Goal: Find contact information: Find contact information

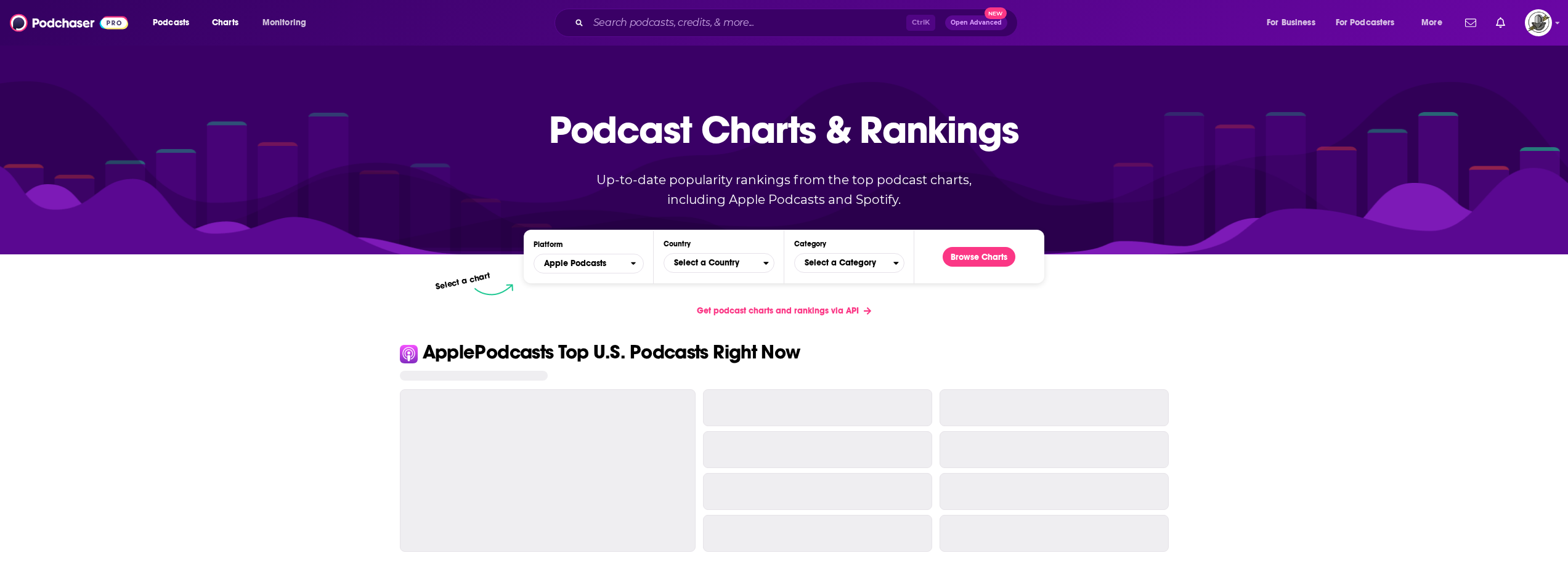
click at [786, 28] on input "Search podcasts, credits, & more..." at bounding box center [747, 23] width 318 height 20
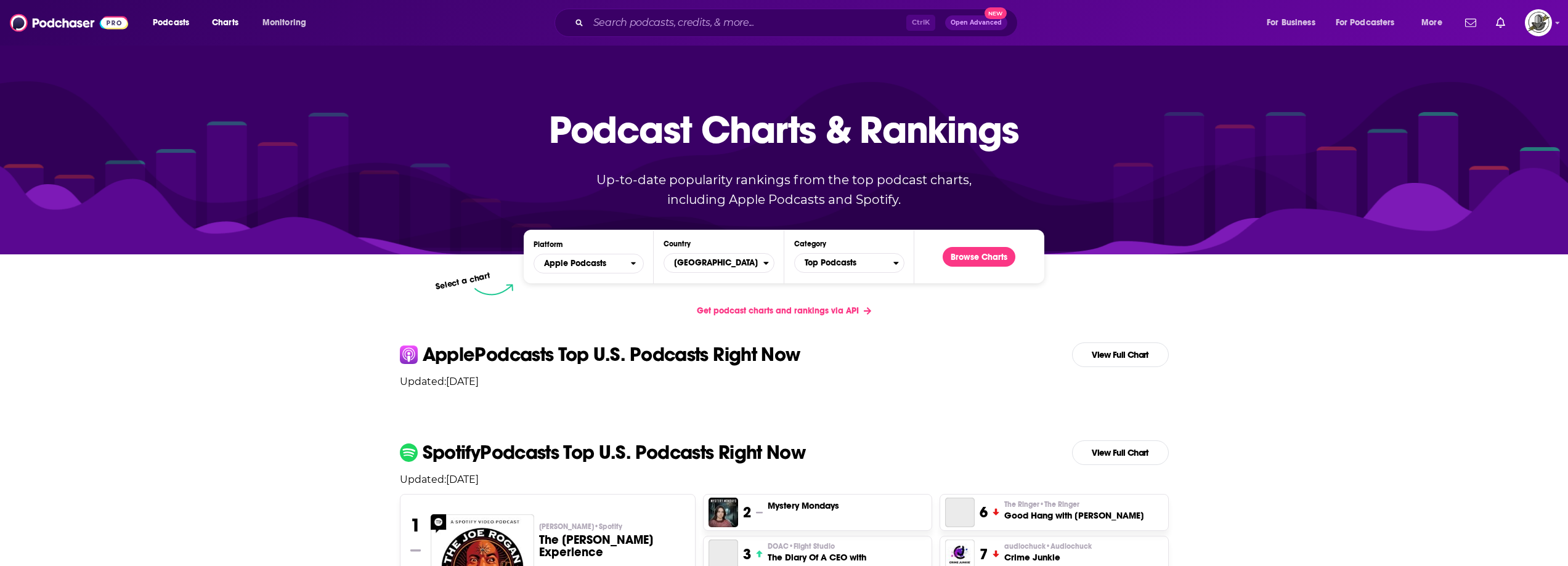
type input "Busy, Yet Pretty"
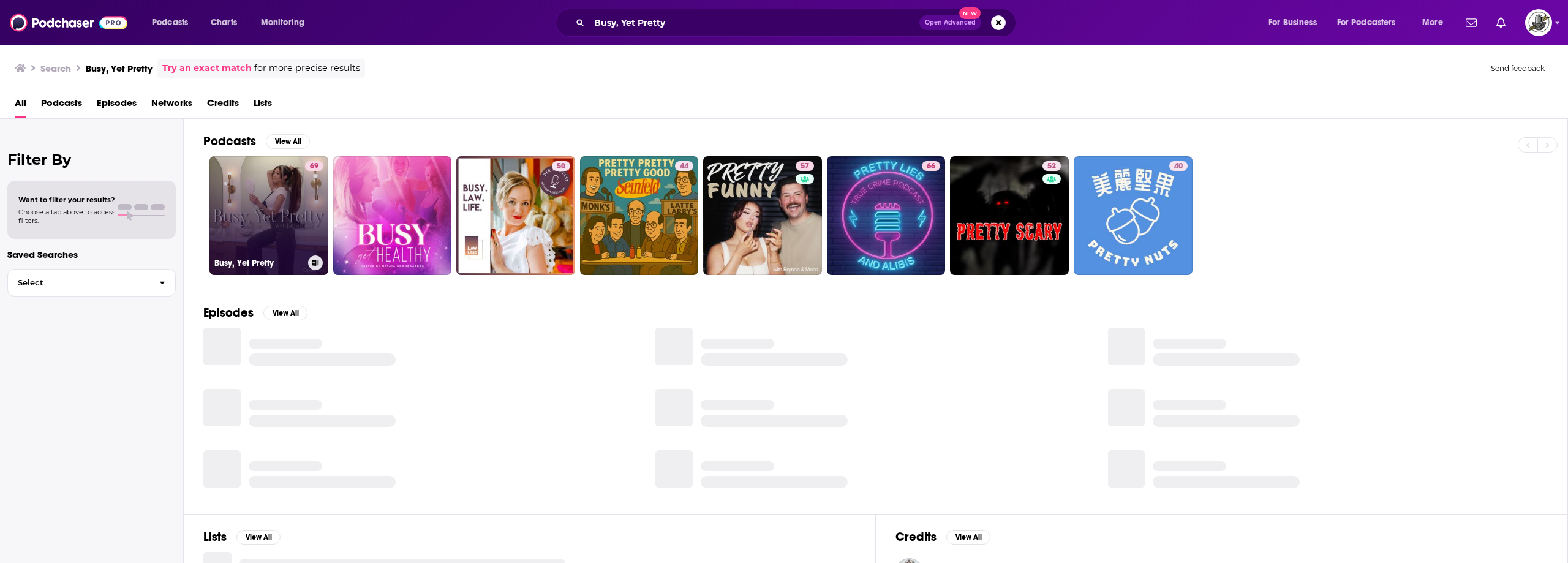
click at [268, 195] on link "69 Busy, Yet Pretty" at bounding box center [268, 215] width 119 height 118
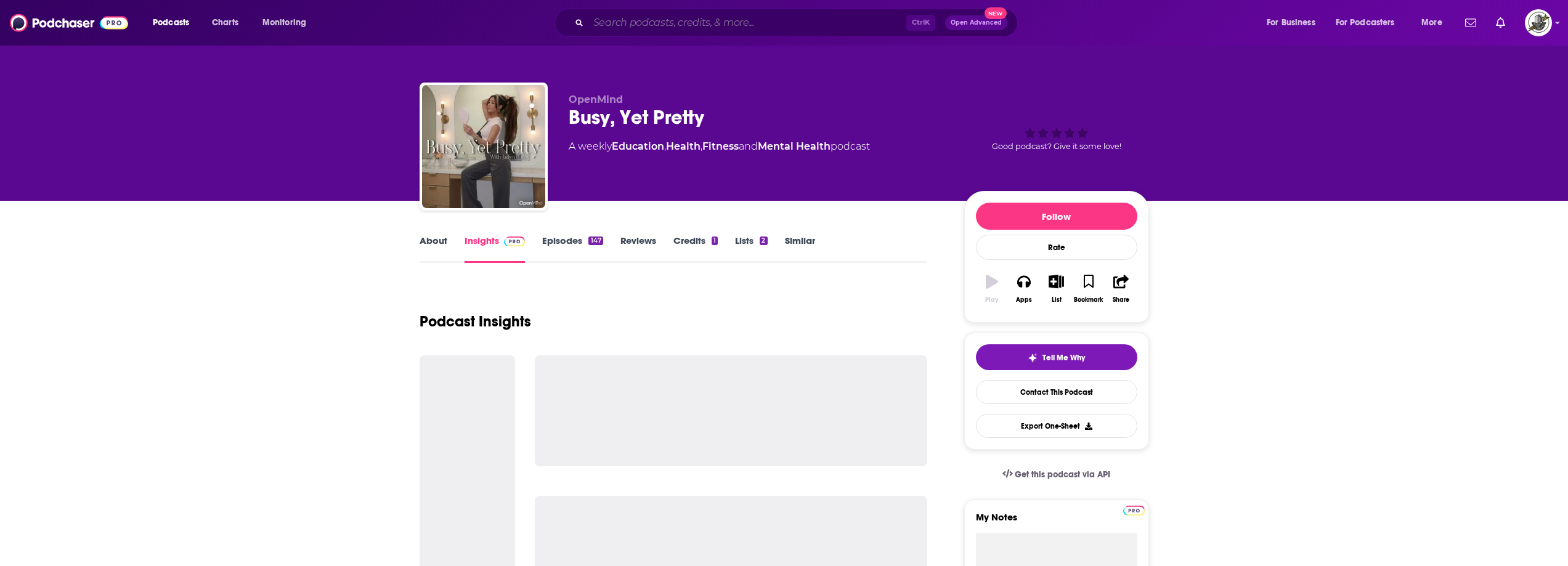
click at [781, 23] on input "Search podcasts, credits, & more..." at bounding box center [747, 23] width 318 height 20
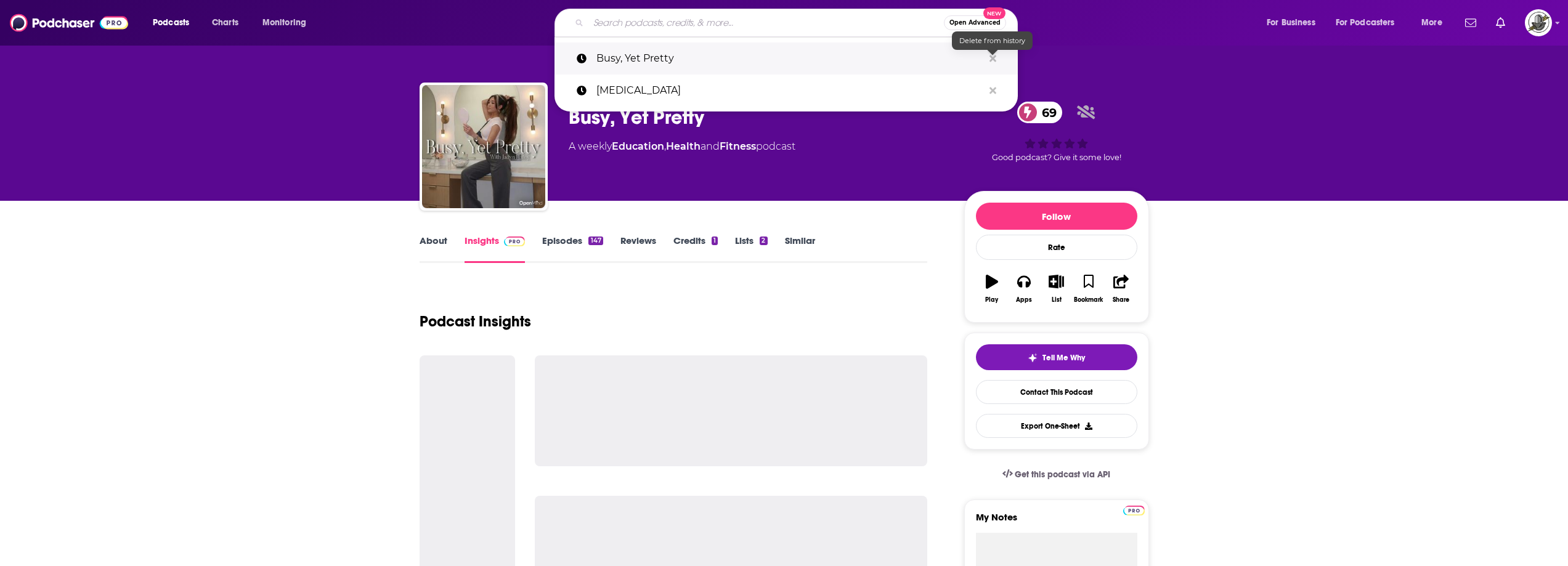
click at [993, 61] on icon "Search podcasts, credits, & more..." at bounding box center [993, 58] width 7 height 7
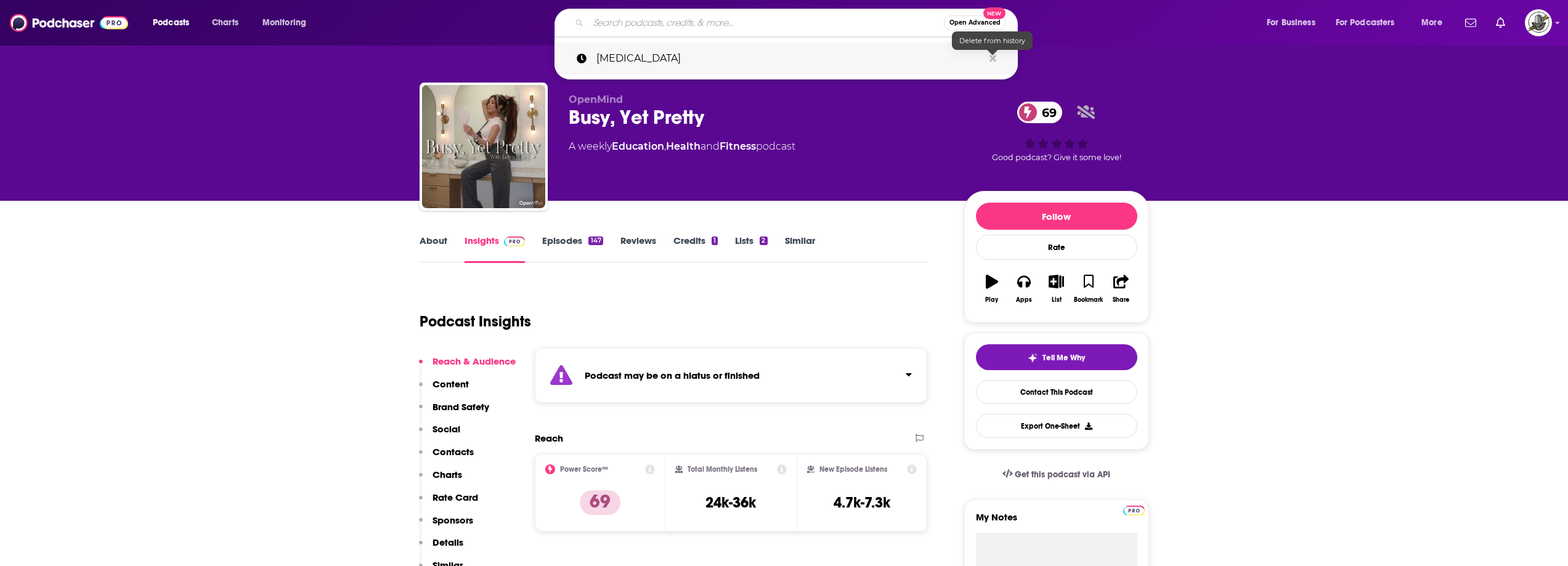
click at [992, 58] on icon "Search podcasts, credits, & more..." at bounding box center [993, 58] width 7 height 7
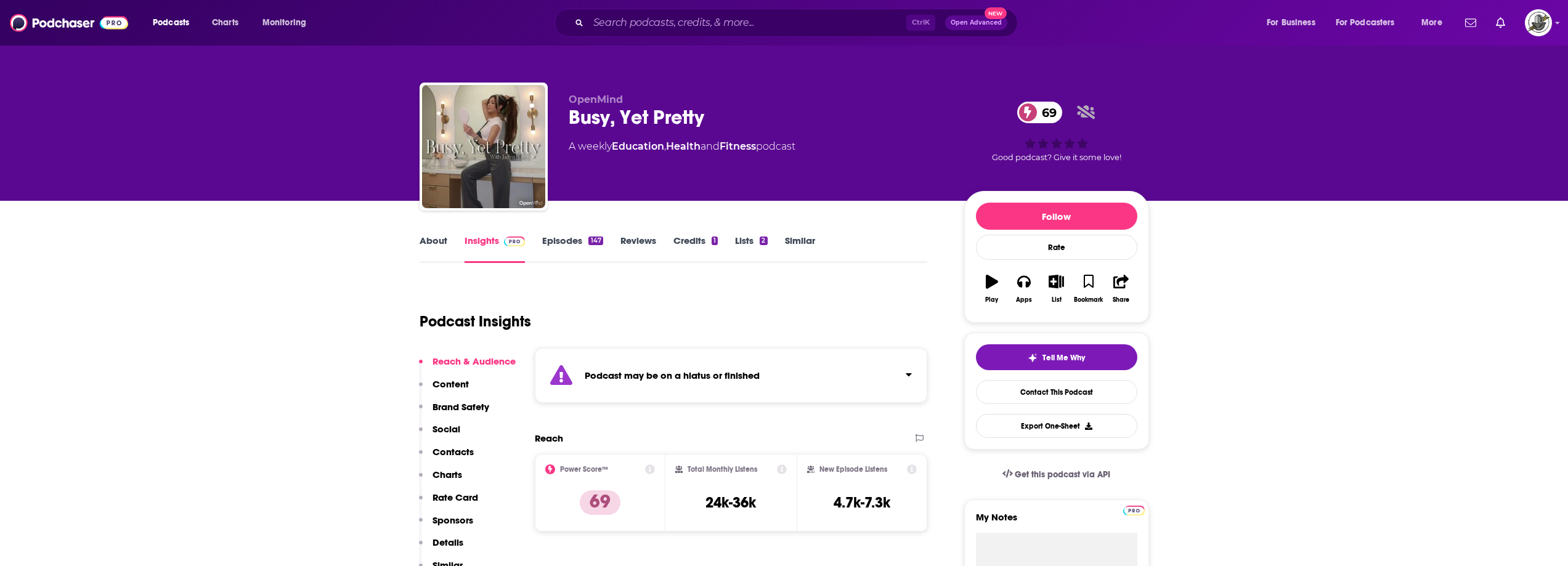
click at [846, 362] on div "Podcast may be on a hiatus or finished" at bounding box center [731, 375] width 393 height 55
click at [846, 362] on div "Podcast may be on a hiatus or finished This podcast hasn't released an episode …" at bounding box center [731, 382] width 393 height 68
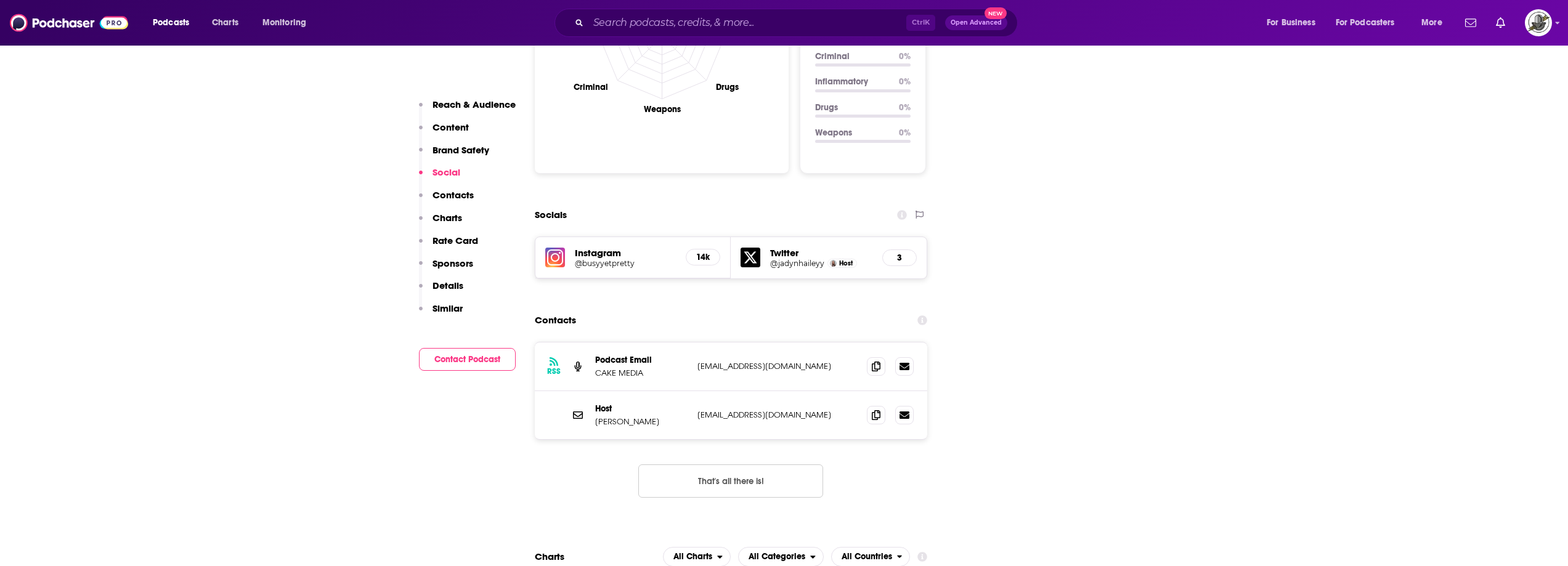
scroll to position [1354, 0]
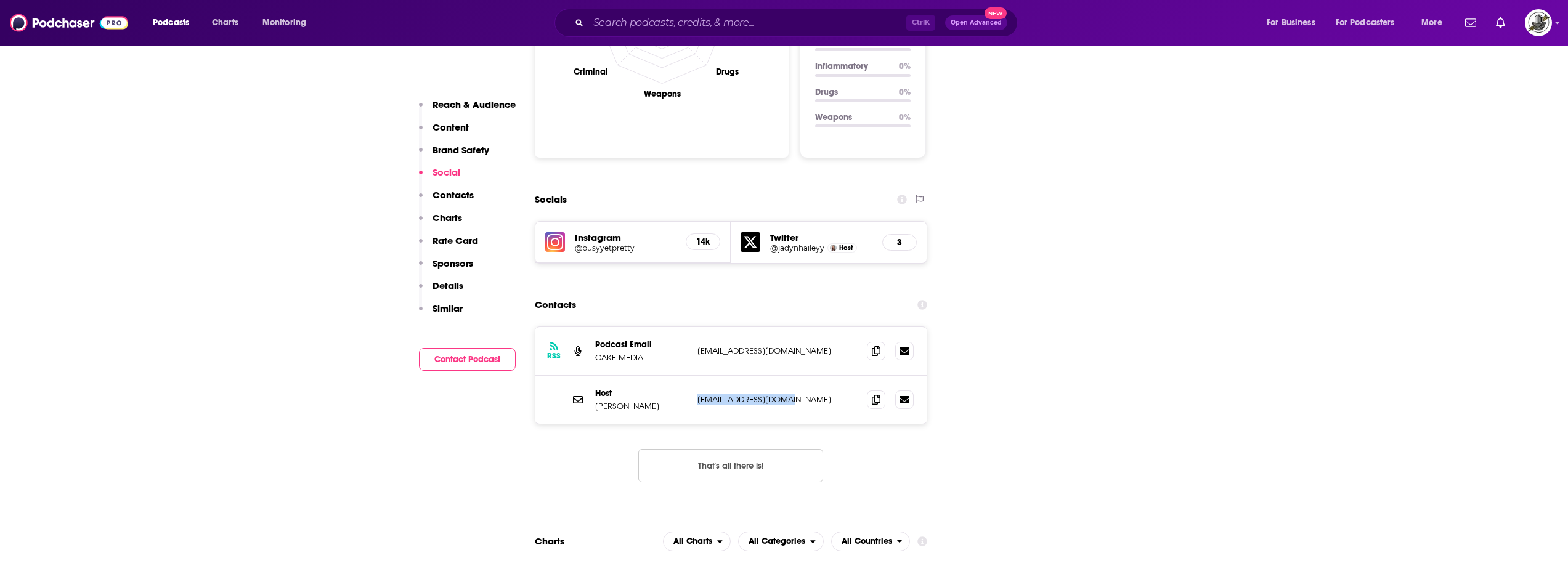
drag, startPoint x: 697, startPoint y: 351, endPoint x: 812, endPoint y: 357, distance: 115.2
click at [812, 376] on div "Host [PERSON_NAME] [PERSON_NAME][EMAIL_ADDRESS][DOMAIN_NAME] [EMAIL_ADDRESS][DO…" at bounding box center [731, 400] width 393 height 48
copy p "[EMAIL_ADDRESS][DOMAIN_NAME]"
paste input "Divine Living"
type input "Divine Living"
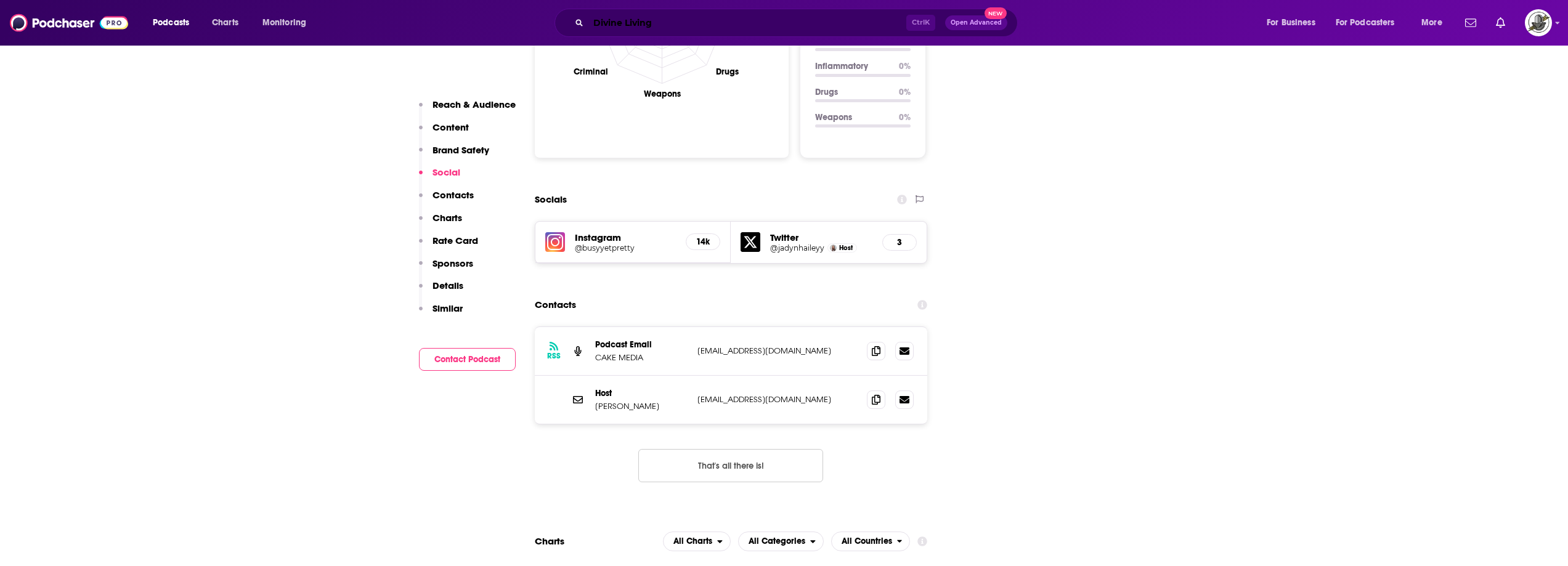
click at [799, 28] on input "Divine Living" at bounding box center [747, 23] width 318 height 20
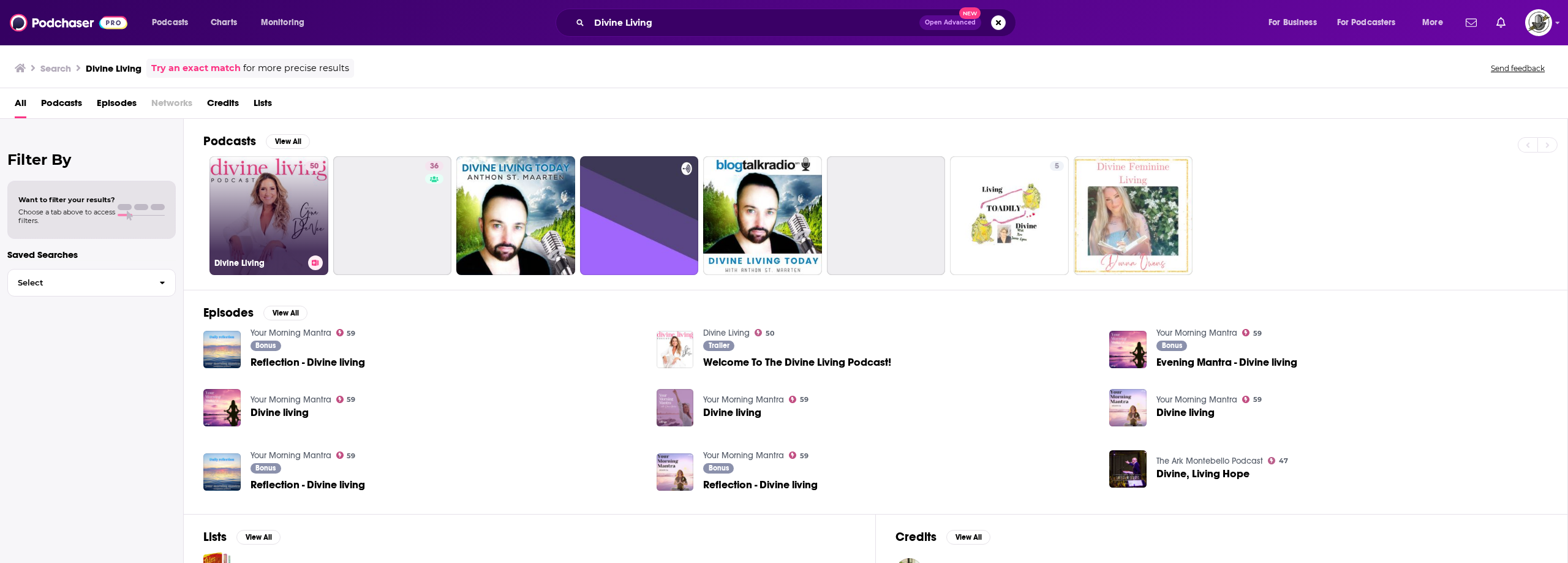
click at [277, 187] on link "50 Divine Living" at bounding box center [268, 215] width 119 height 118
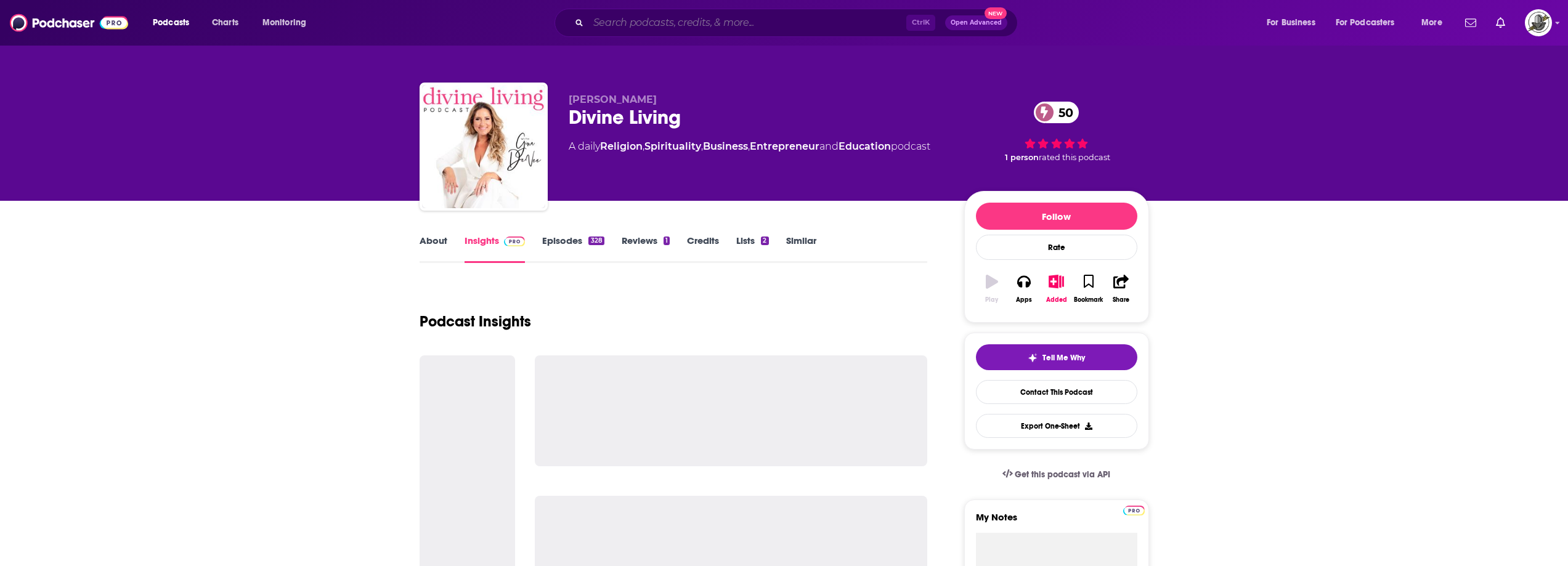
click at [747, 29] on input "Search podcasts, credits, & more..." at bounding box center [747, 23] width 318 height 20
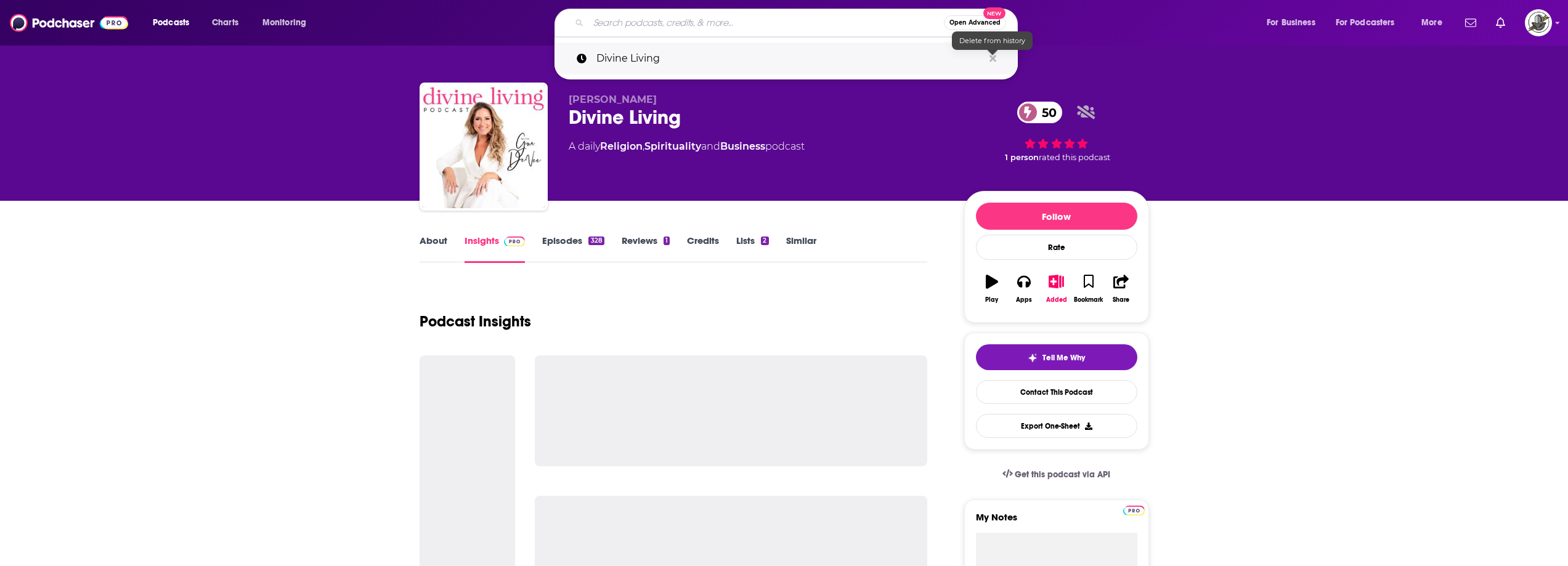
click at [993, 57] on icon "Search podcasts, credits, & more..." at bounding box center [993, 58] width 7 height 7
drag, startPoint x: 933, startPoint y: 144, endPoint x: 847, endPoint y: 209, distance: 107.8
click at [932, 146] on div "A daily Religion , Spirituality and Business podcast" at bounding box center [757, 146] width 376 height 14
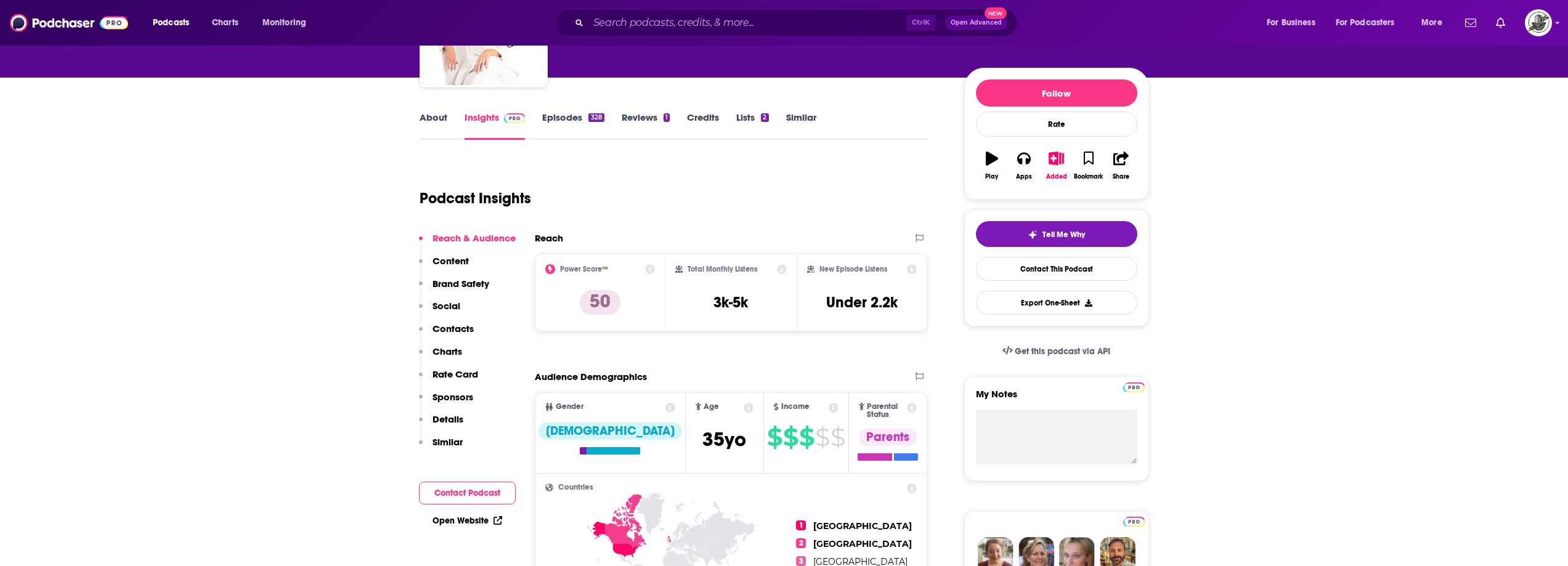
click at [855, 200] on div "Podcast Insights" at bounding box center [669, 191] width 498 height 63
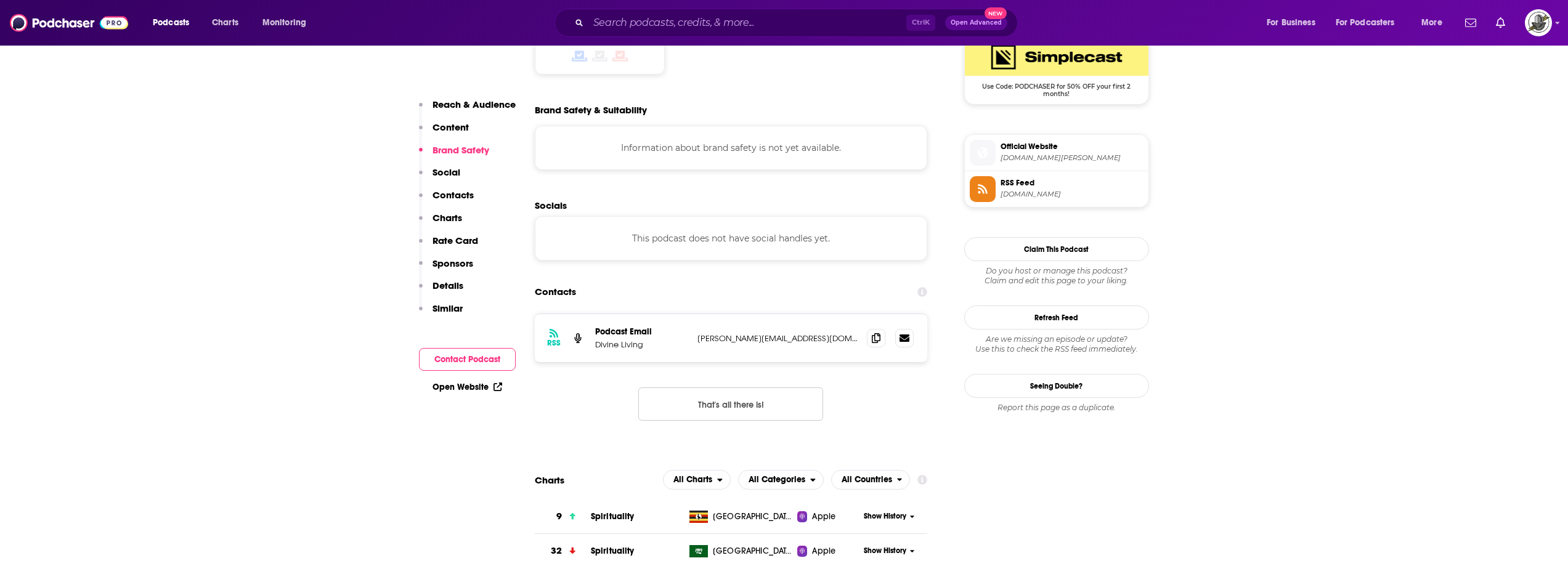
scroll to position [1046, 0]
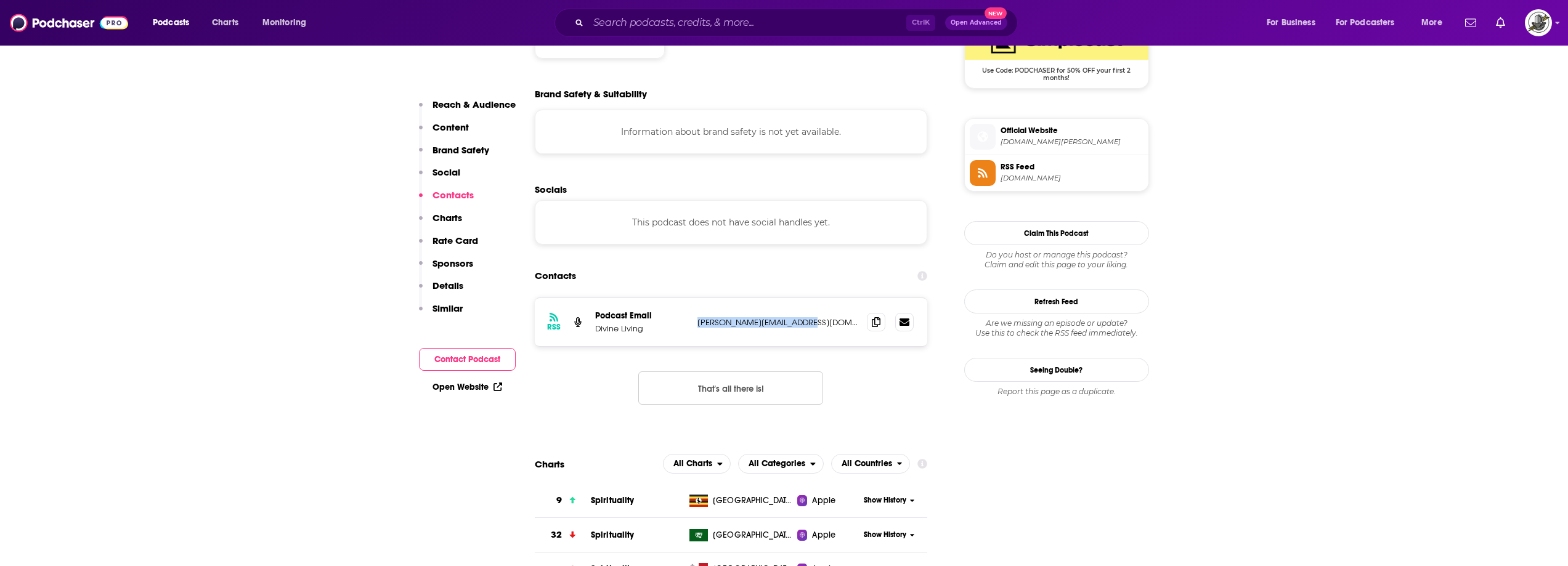
drag, startPoint x: 694, startPoint y: 282, endPoint x: 803, endPoint y: 301, distance: 110.6
click at [803, 301] on div "RSS Podcast Email Divine Living [PERSON_NAME][EMAIL_ADDRESS][DOMAIN_NAME] [PERS…" at bounding box center [731, 322] width 393 height 48
copy p "[PERSON_NAME][EMAIL_ADDRESS][DOMAIN_NAME]"
